Goal: Navigation & Orientation: Find specific page/section

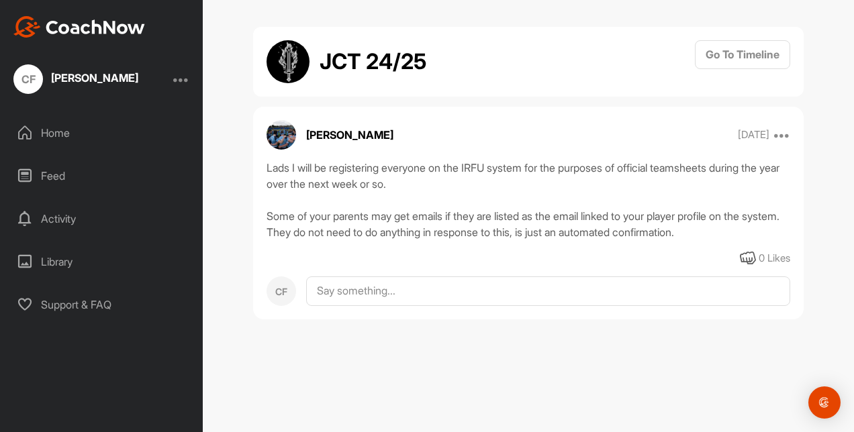
click at [62, 180] on div "Feed" at bounding box center [101, 176] width 189 height 34
click at [57, 169] on div "Feed" at bounding box center [101, 176] width 189 height 34
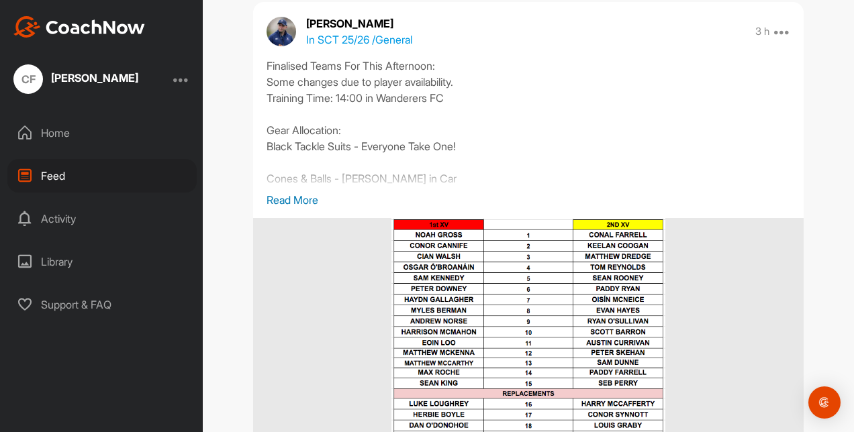
scroll to position [604, 0]
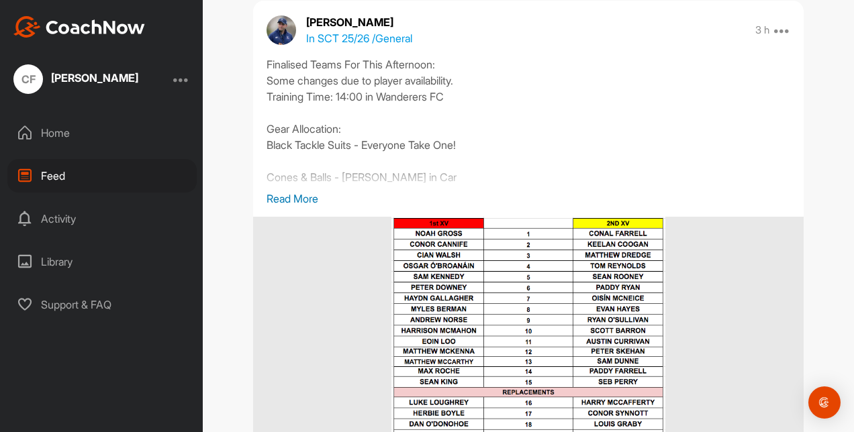
click at [287, 196] on p "Read More" at bounding box center [527, 199] width 523 height 16
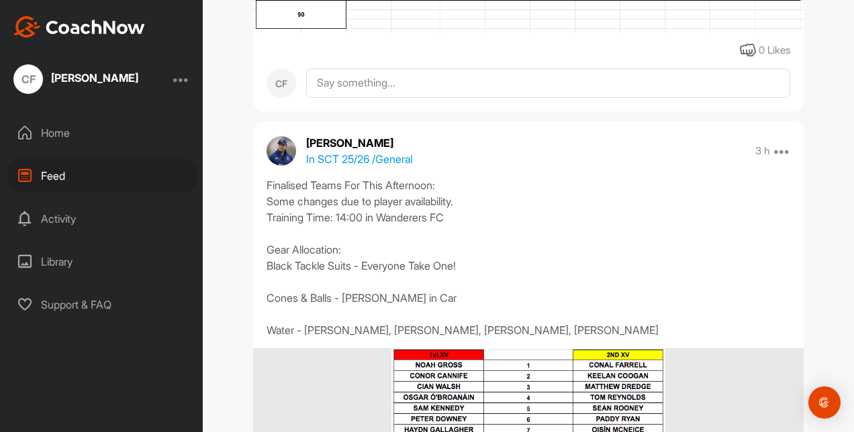
scroll to position [268, 0]
